Goal: Find contact information: Find contact information

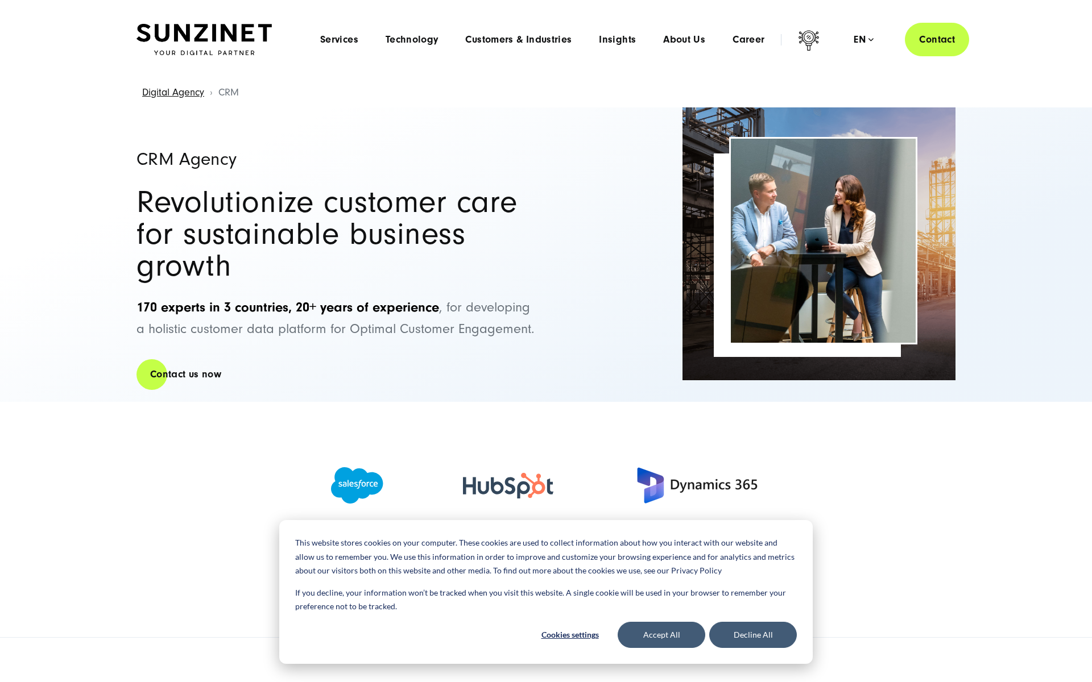
select select "**"
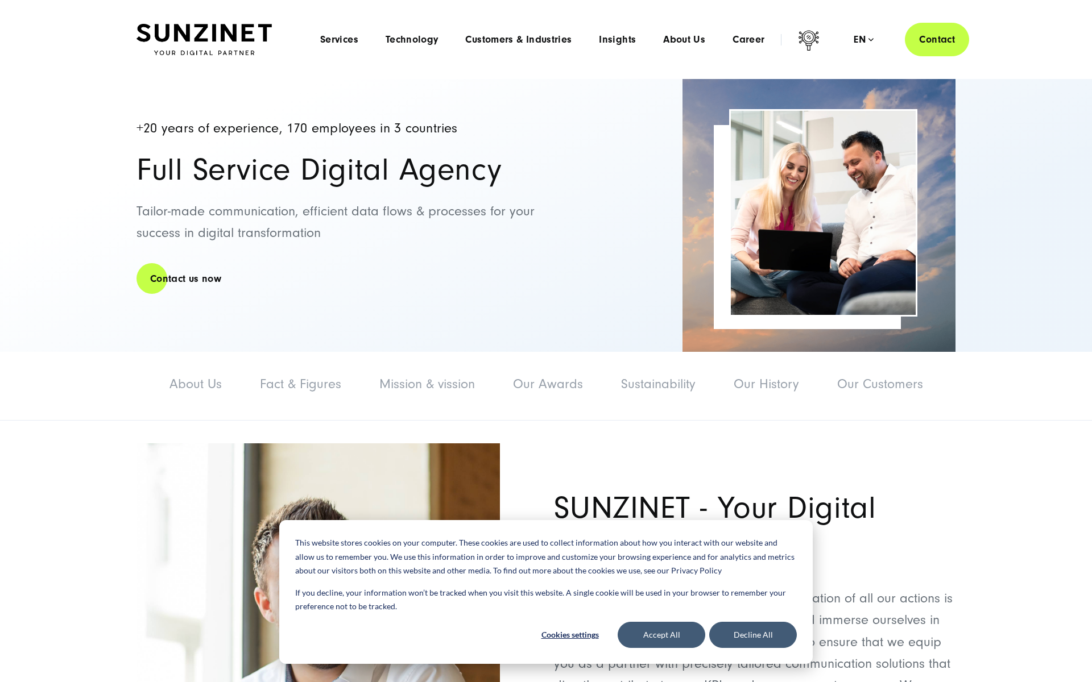
select select "**"
